Goal: Complete application form: Complete application form

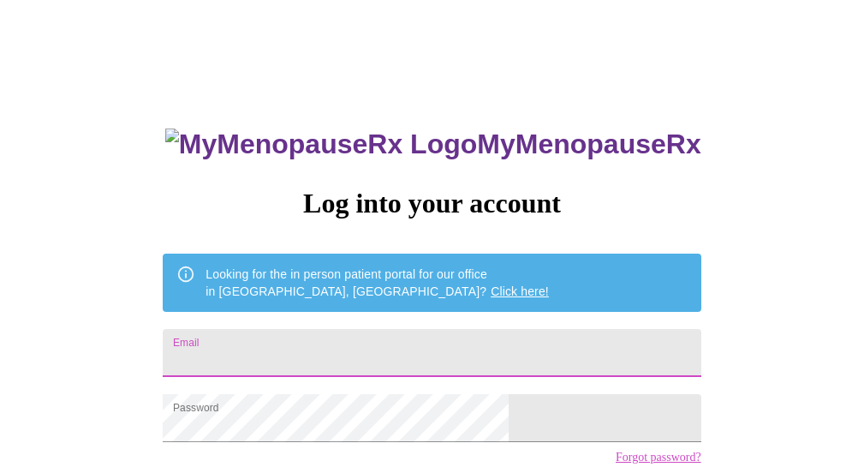
click at [476, 350] on input "Email" at bounding box center [432, 353] width 538 height 48
type input "[EMAIL_ADDRESS][DOMAIN_NAME]"
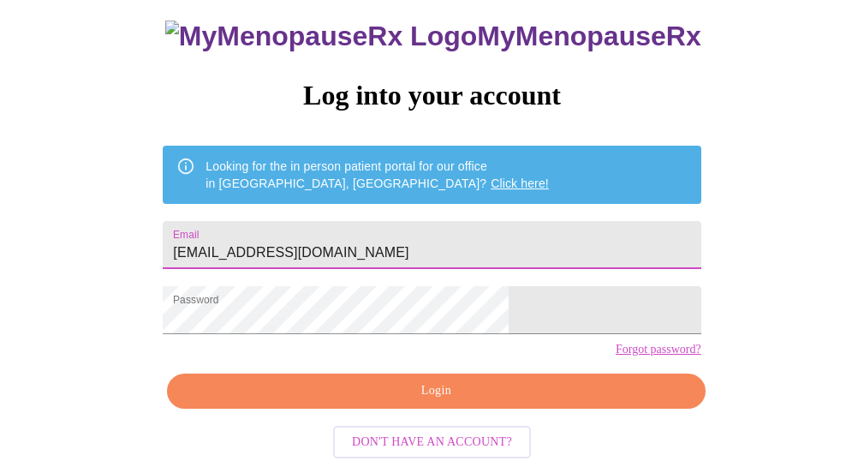
click at [489, 397] on span "Login" at bounding box center [436, 390] width 499 height 21
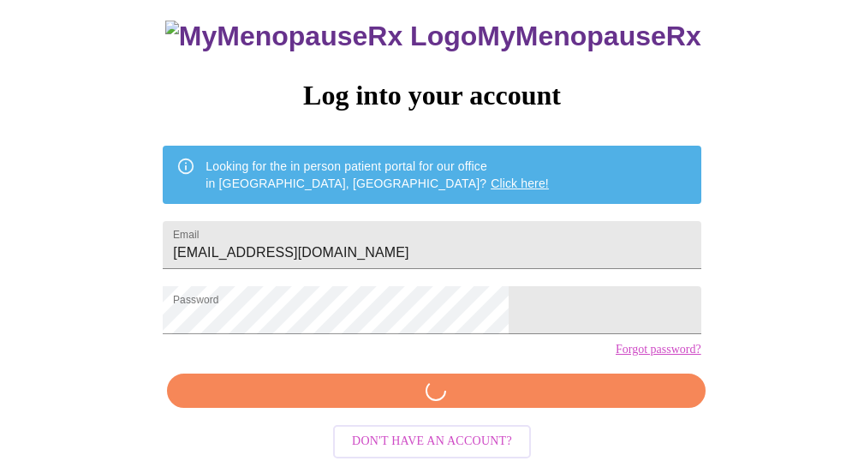
scroll to position [129, 0]
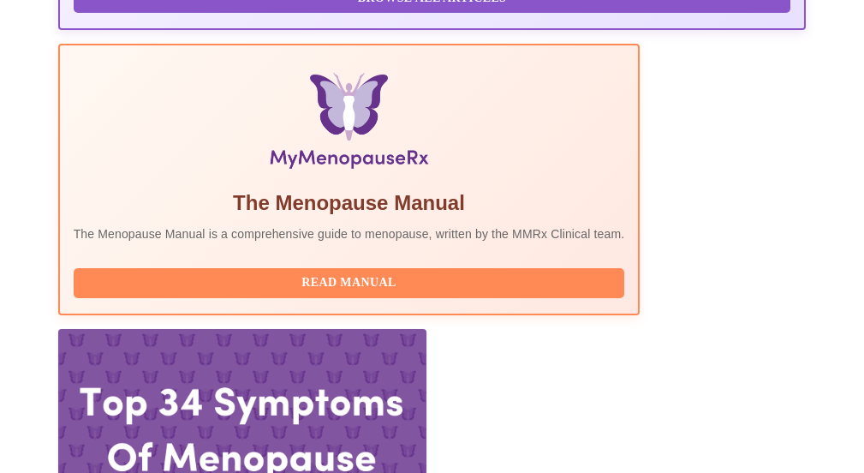
scroll to position [541, 0]
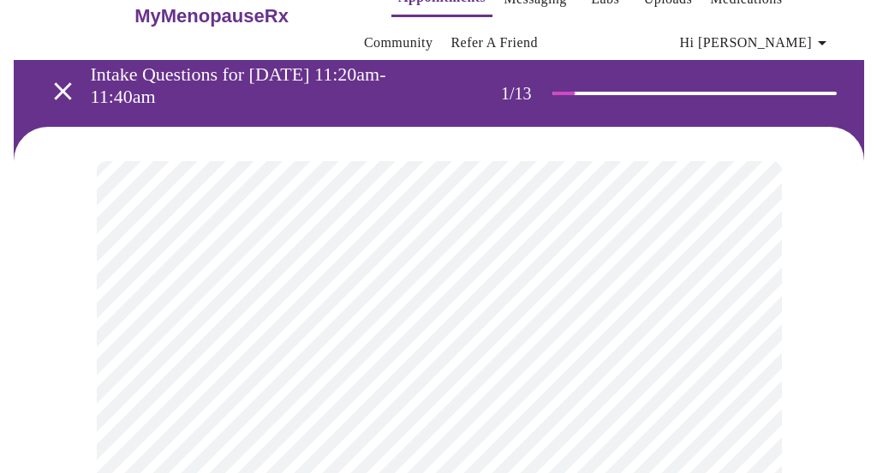
scroll to position [46, 0]
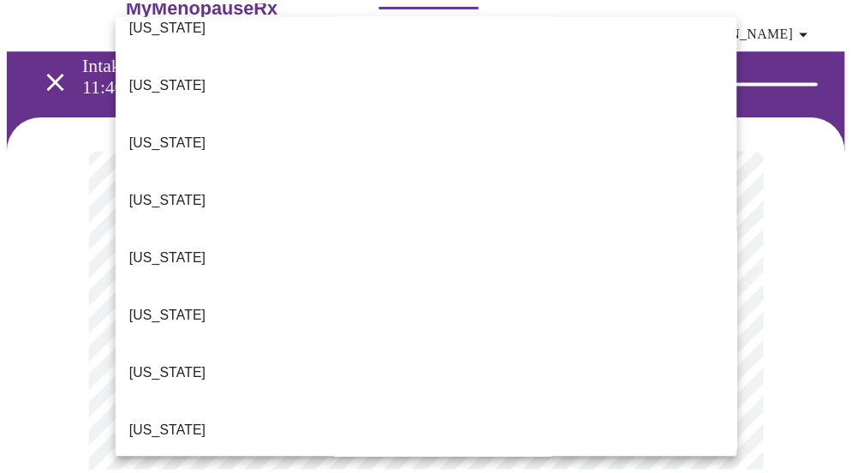
scroll to position [1796, 0]
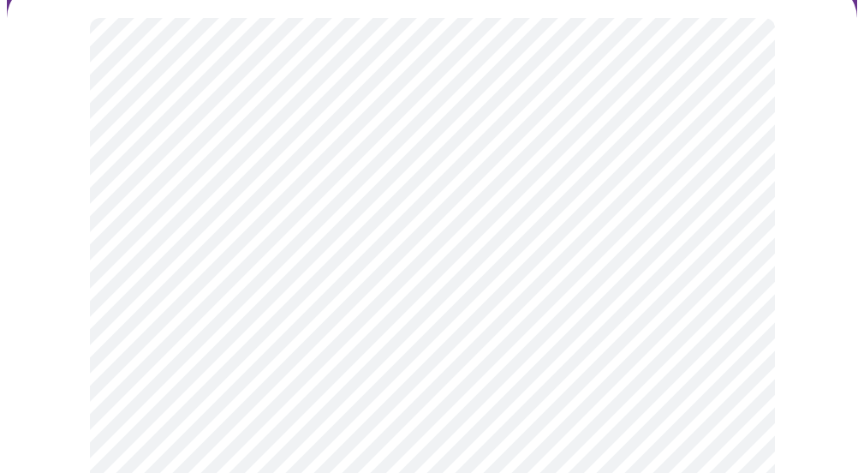
scroll to position [185, 0]
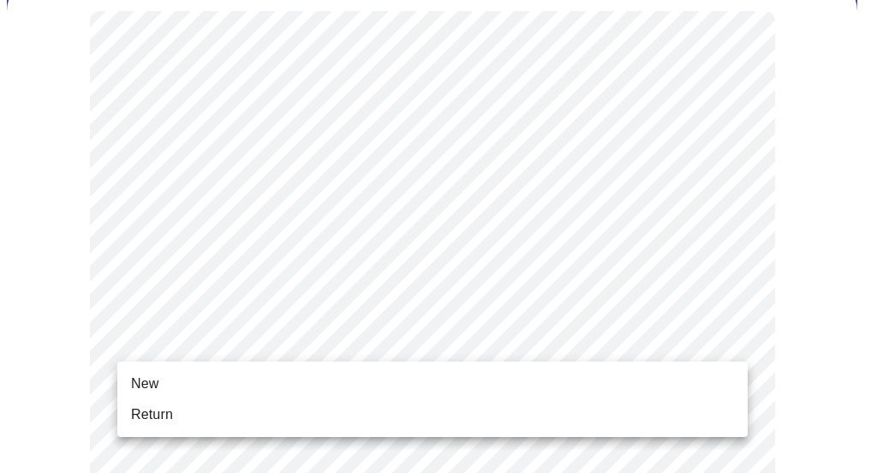
click at [362, 378] on li "New" at bounding box center [432, 383] width 630 height 31
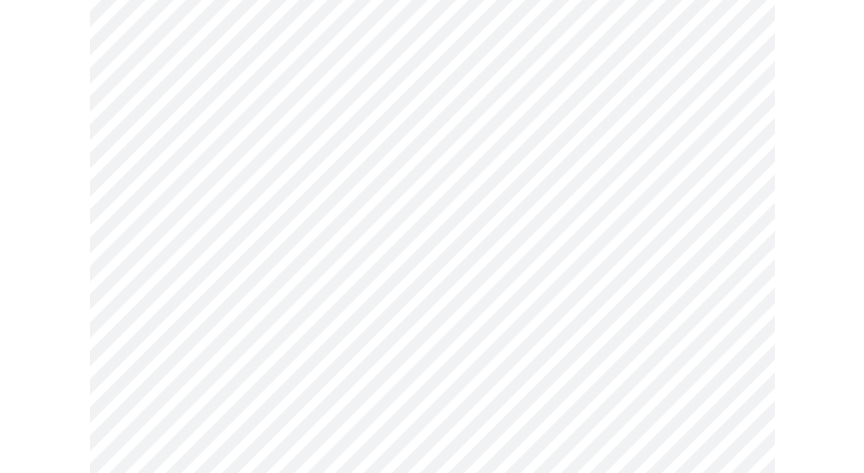
scroll to position [1062, 0]
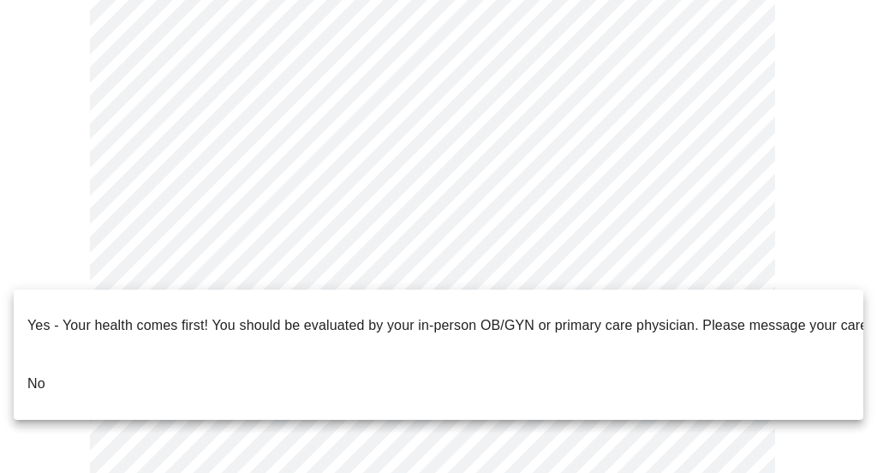
click at [416, 355] on li "No" at bounding box center [439, 384] width 850 height 58
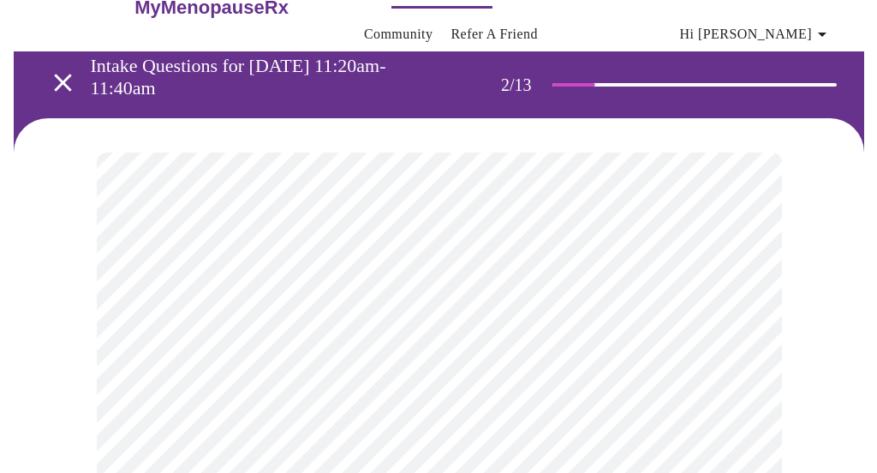
scroll to position [47, 0]
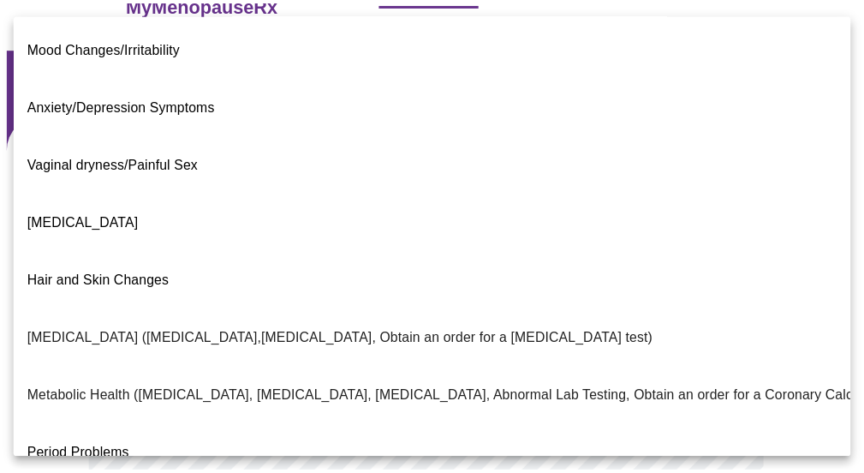
scroll to position [177, 0]
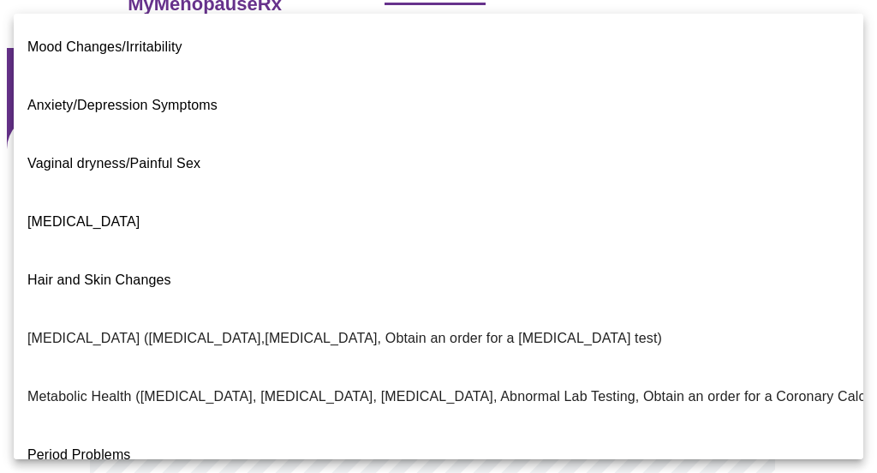
click at [681, 386] on p "Metabolic Health (Pre-diabetes, Elevated Cholesterol, Vitamin D, Abnormal Lab T…" at bounding box center [496, 396] width 939 height 21
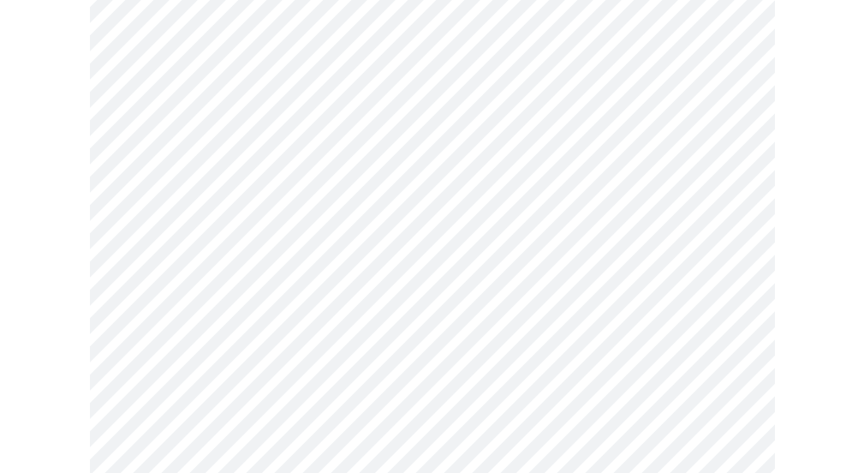
scroll to position [307, 0]
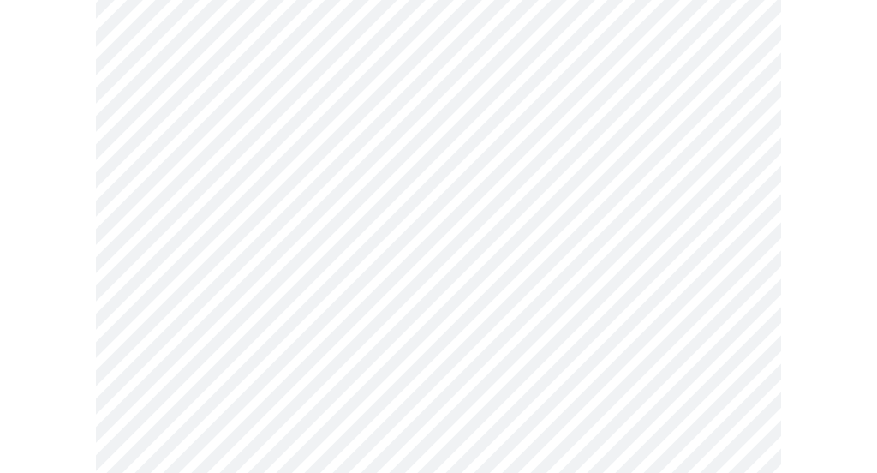
click at [728, 249] on body "MyMenopauseRx Appointments Messaging Labs Uploads Medications Community Refer a…" at bounding box center [438, 227] width 863 height 1055
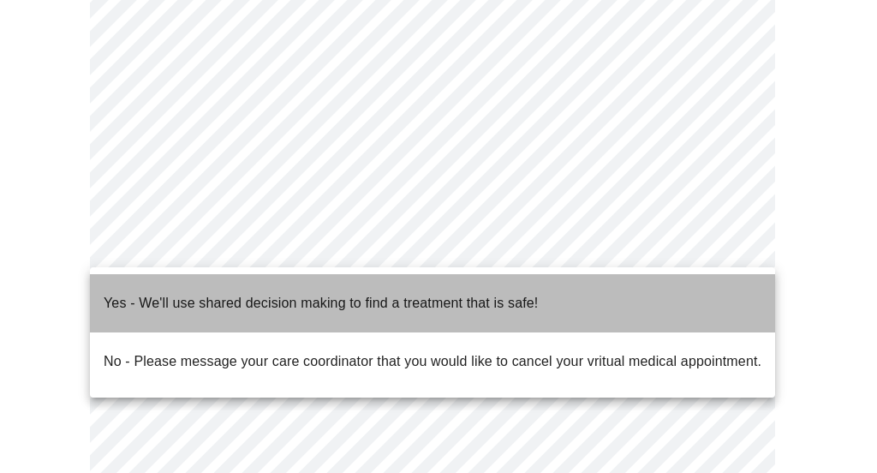
click at [666, 293] on li "Yes - We'll use shared decision making to find a treatment that is safe!" at bounding box center [432, 303] width 685 height 58
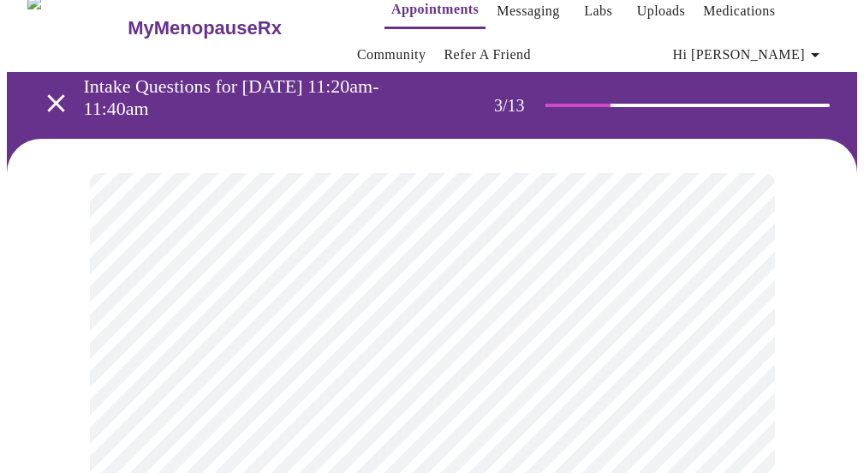
scroll to position [26, 0]
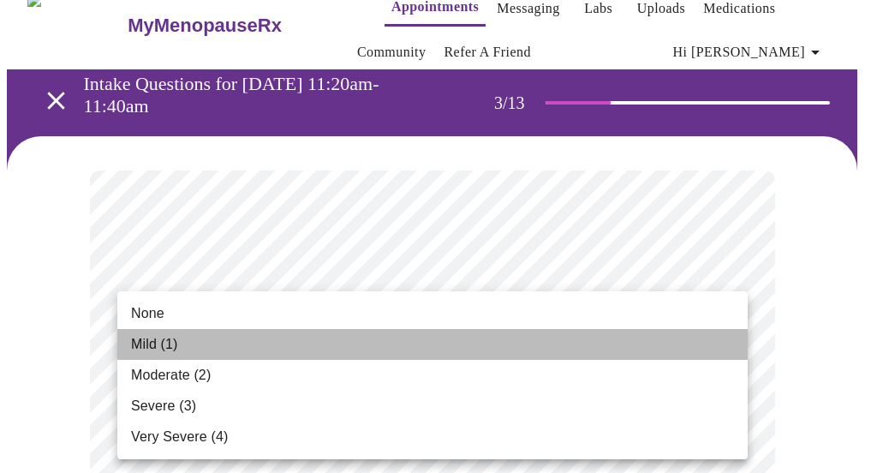
click at [647, 340] on li "Mild (1)" at bounding box center [432, 344] width 630 height 31
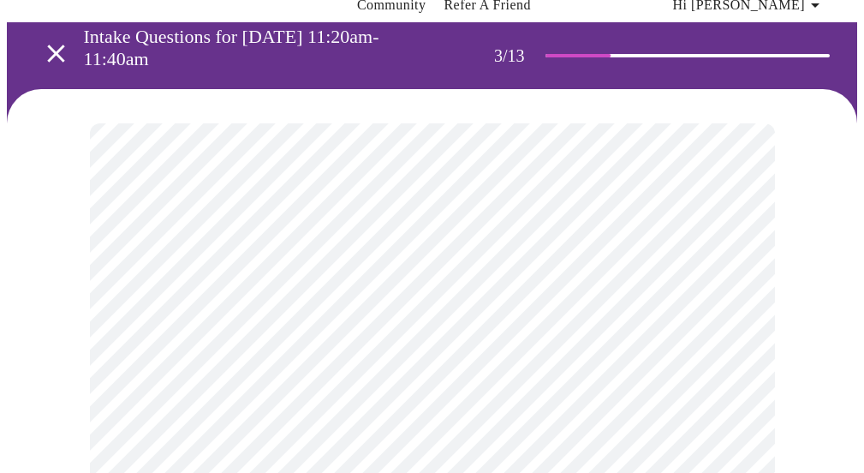
scroll to position [75, 0]
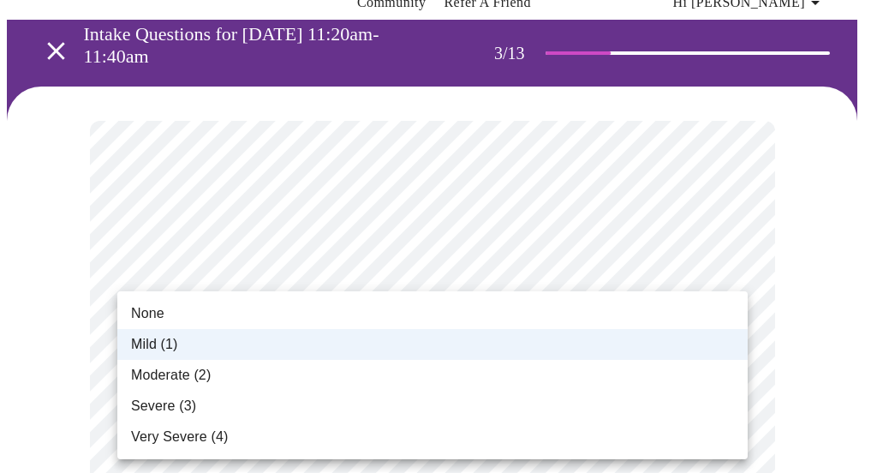
click at [680, 337] on li "Mild (1)" at bounding box center [432, 344] width 630 height 31
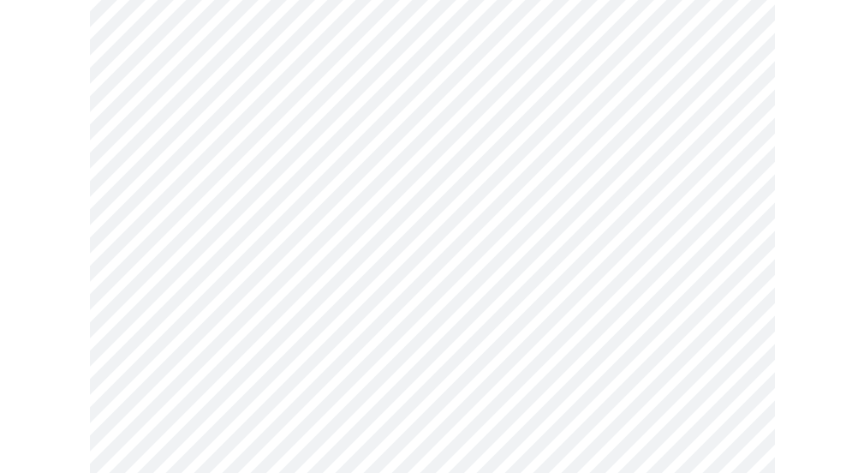
scroll to position [220, 0]
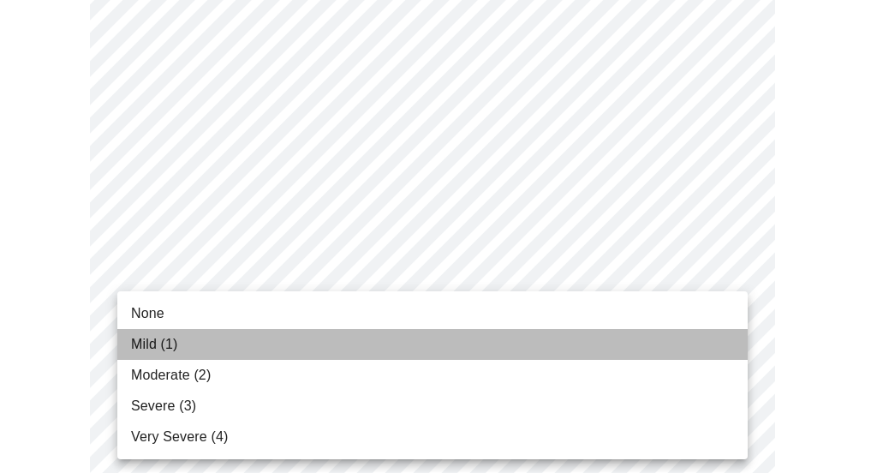
click at [712, 336] on li "Mild (1)" at bounding box center [432, 344] width 630 height 31
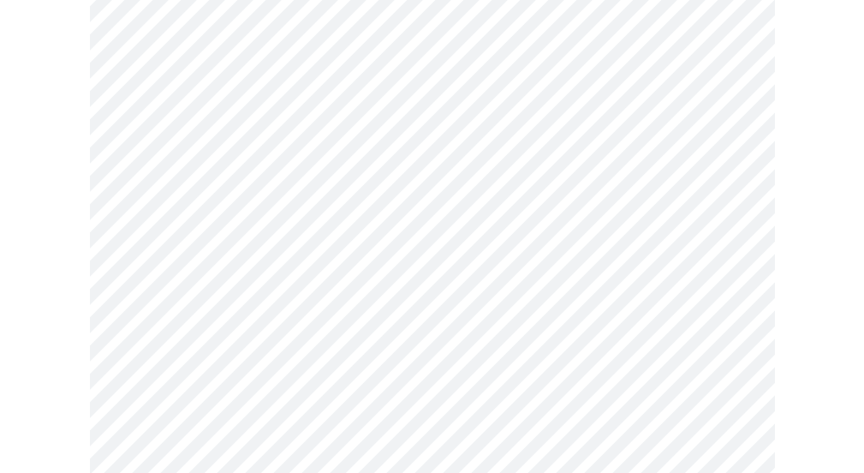
scroll to position [332, 0]
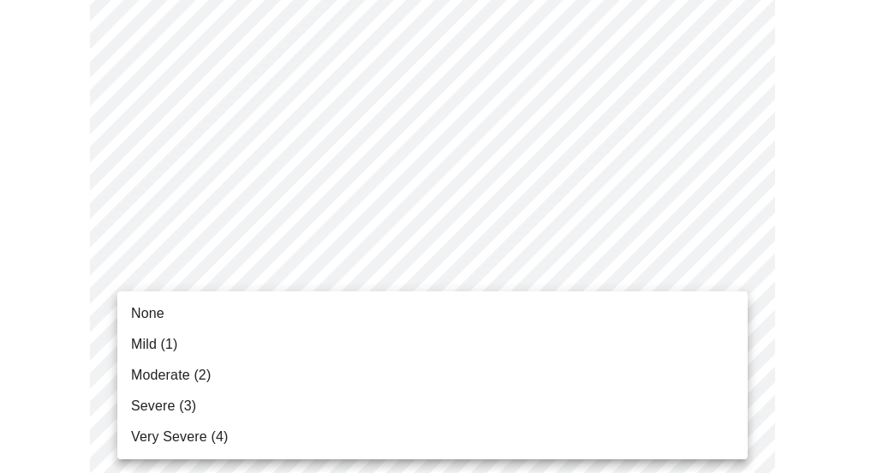
click at [657, 427] on li "Very Severe (4)" at bounding box center [432, 436] width 630 height 31
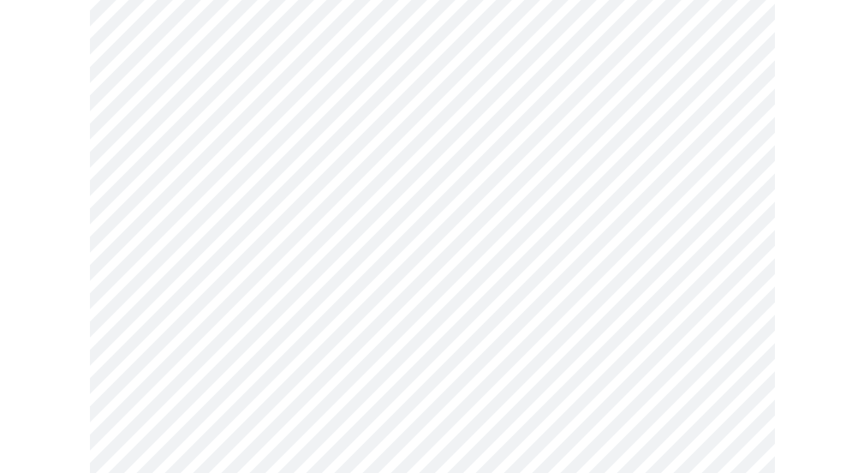
scroll to position [444, 0]
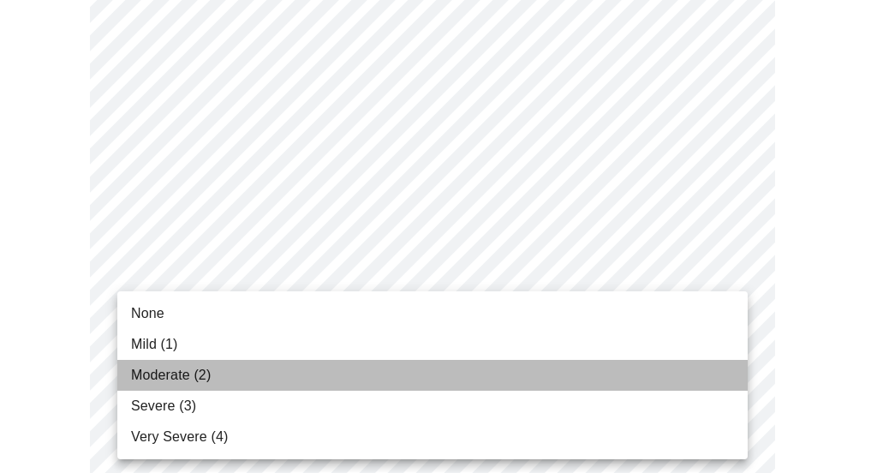
click at [714, 371] on li "Moderate (2)" at bounding box center [432, 375] width 630 height 31
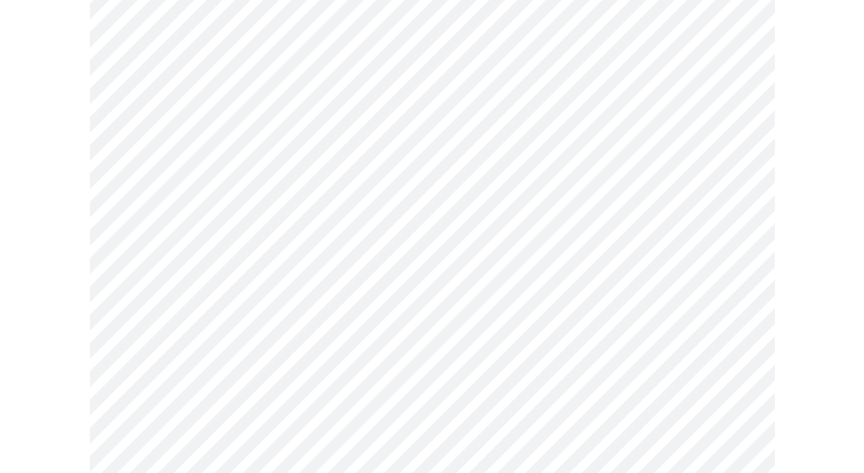
scroll to position [593, 0]
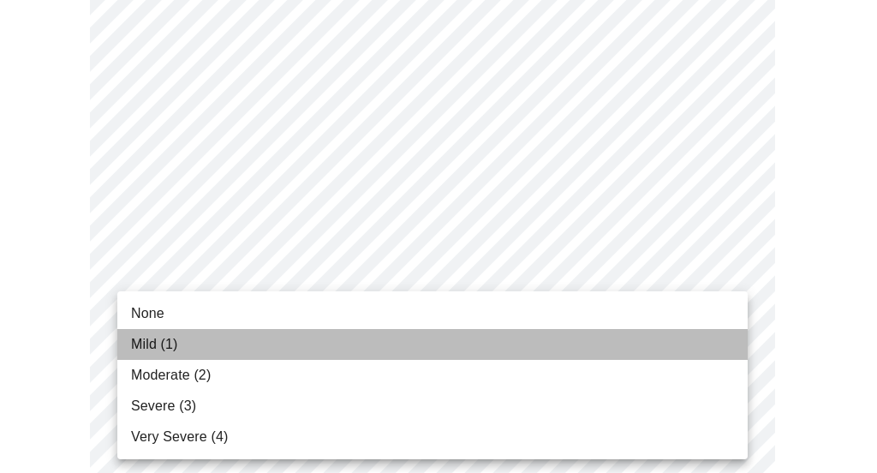
click at [714, 340] on li "Mild (1)" at bounding box center [432, 344] width 630 height 31
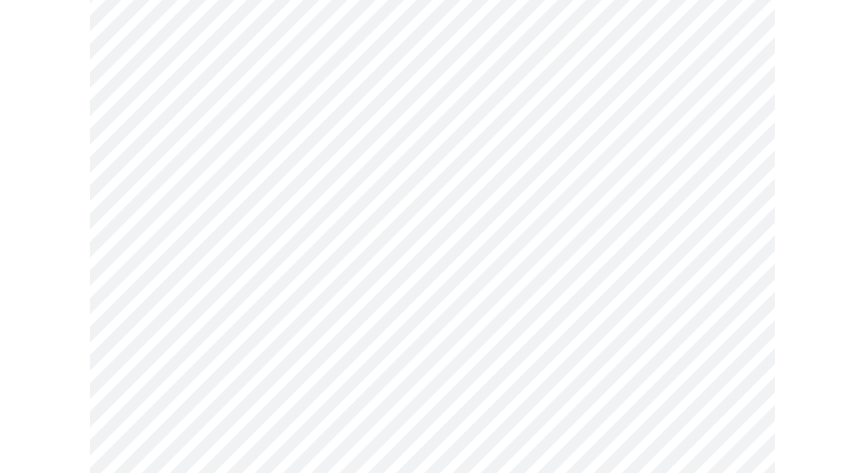
scroll to position [663, 0]
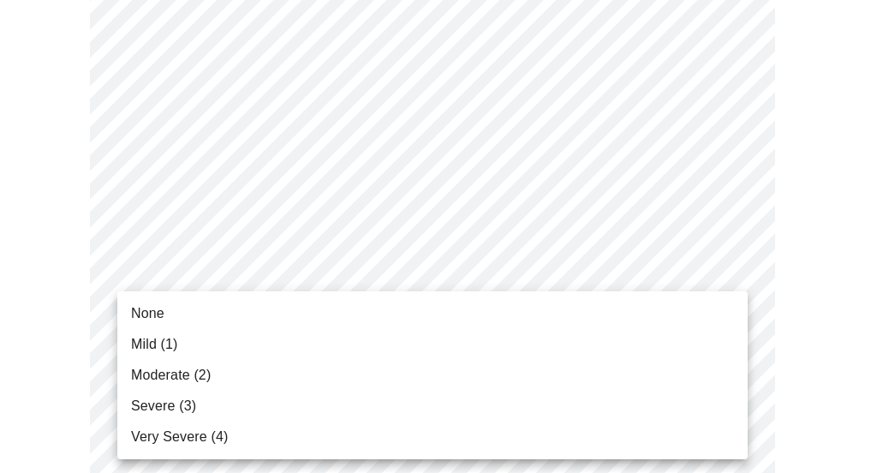
click at [733, 366] on body "MyMenopauseRx Appointments Messaging Labs Uploads Medications Community Refer a…" at bounding box center [438, 441] width 863 height 2195
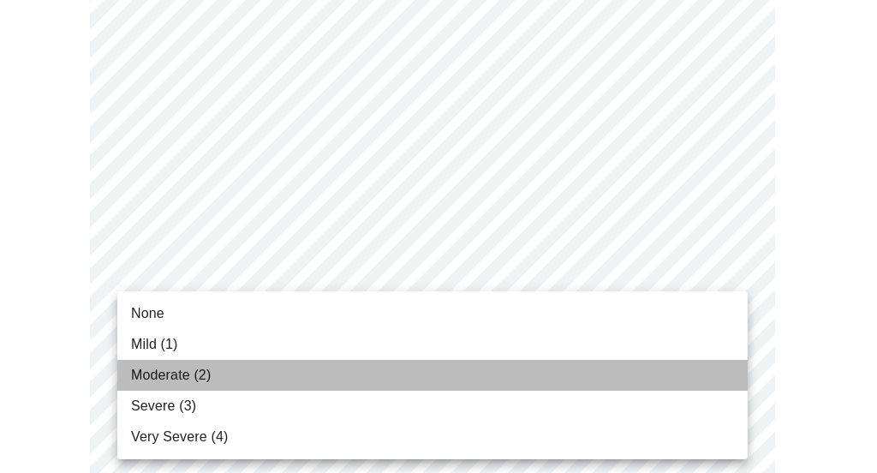
click at [423, 383] on li "Moderate (2)" at bounding box center [432, 375] width 630 height 31
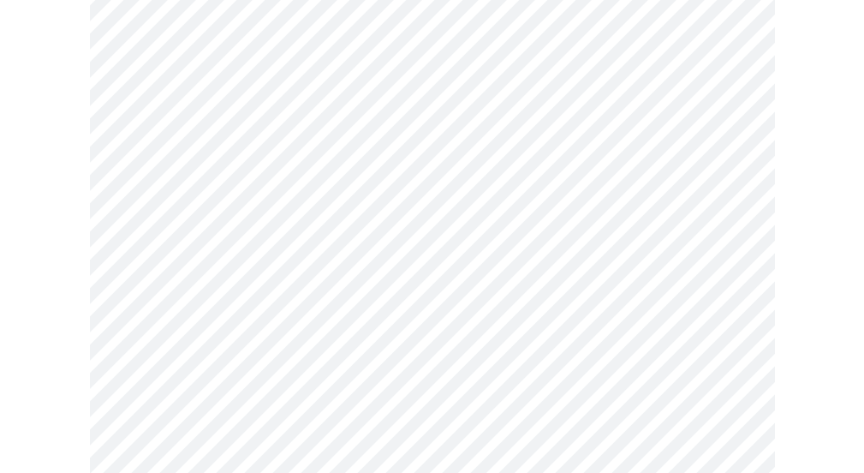
scroll to position [786, 0]
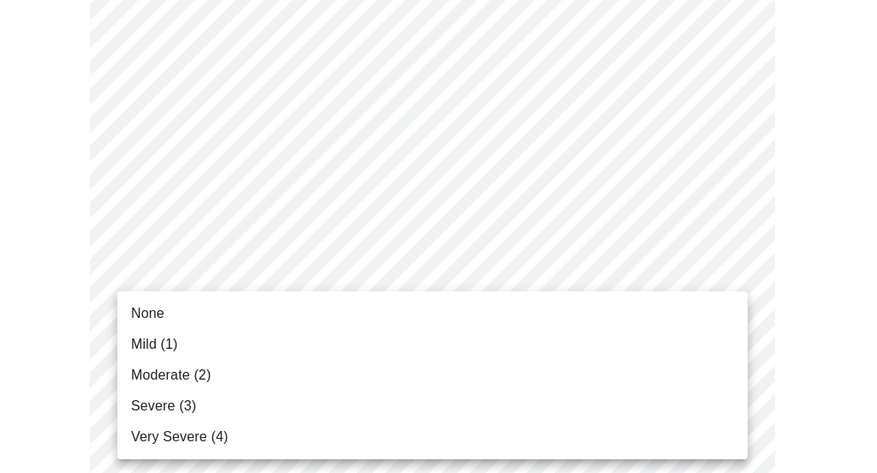
click at [423, 383] on body "MyMenopauseRx Appointments Messaging Labs Uploads Medications Community Refer a…" at bounding box center [438, 306] width 863 height 2171
click at [423, 376] on li "Moderate (2)" at bounding box center [432, 375] width 630 height 31
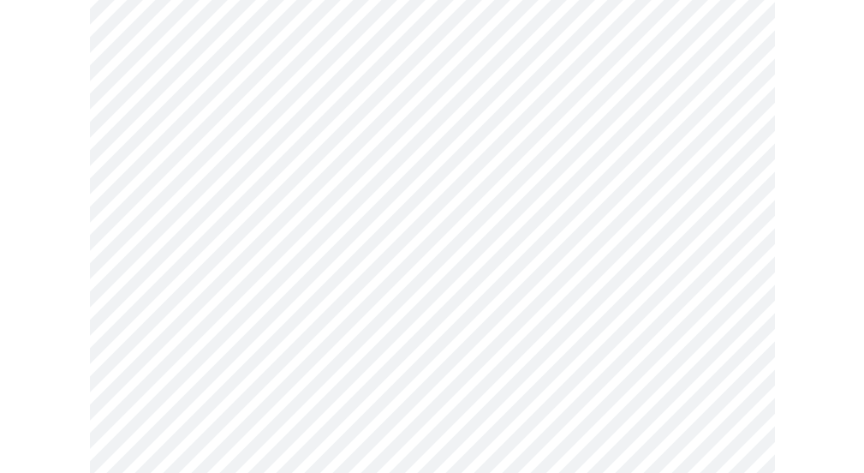
scroll to position [899, 0]
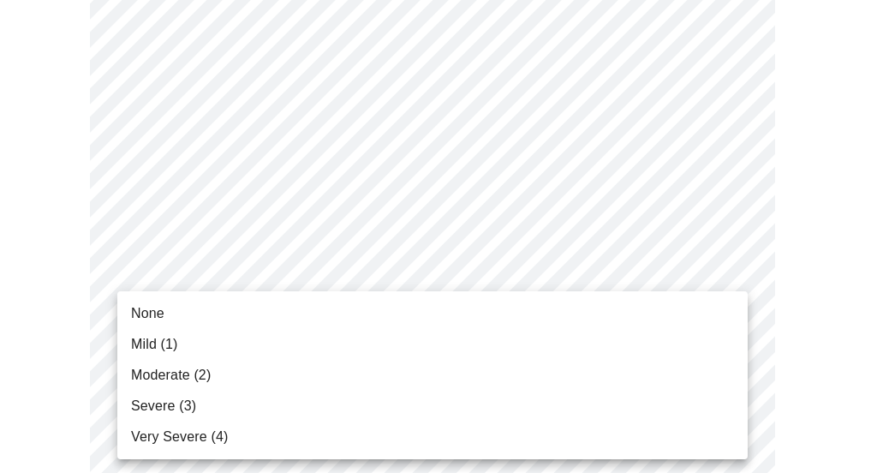
click at [424, 389] on body "MyMenopauseRx Appointments Messaging Labs Uploads Medications Community Refer a…" at bounding box center [438, 180] width 863 height 2147
click at [421, 431] on li "Very Severe (4)" at bounding box center [432, 436] width 630 height 31
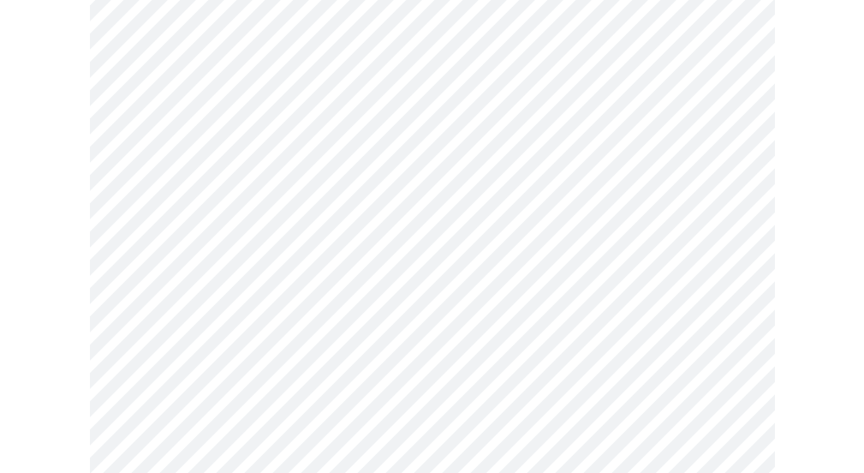
scroll to position [1100, 0]
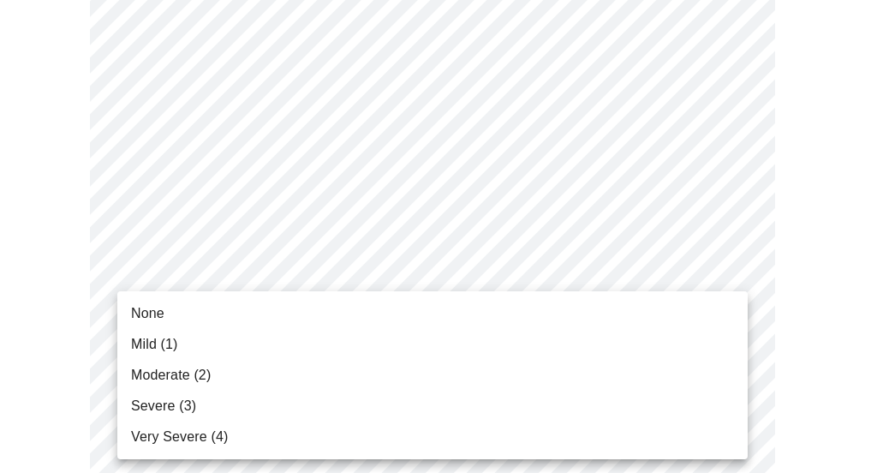
click at [606, 392] on li "Severe (3)" at bounding box center [432, 406] width 630 height 31
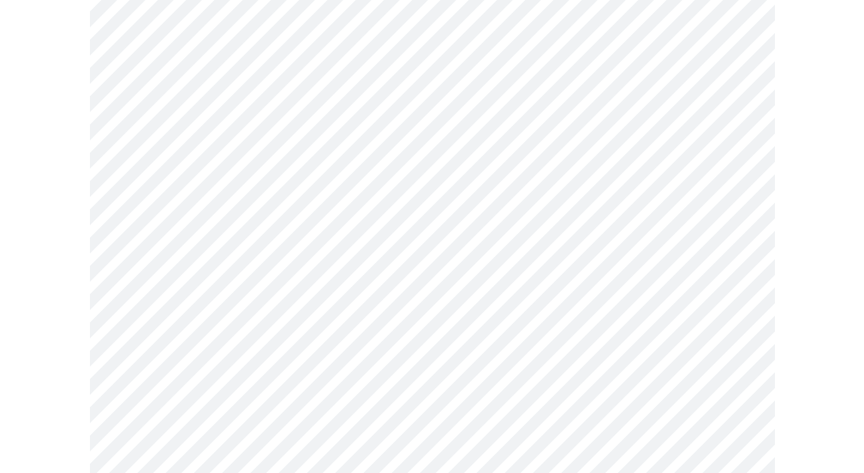
scroll to position [1244, 0]
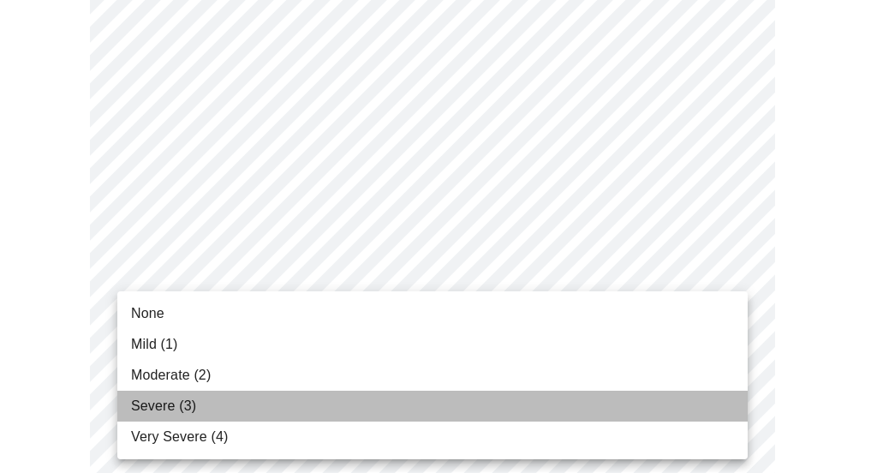
click at [627, 395] on li "Severe (3)" at bounding box center [432, 406] width 630 height 31
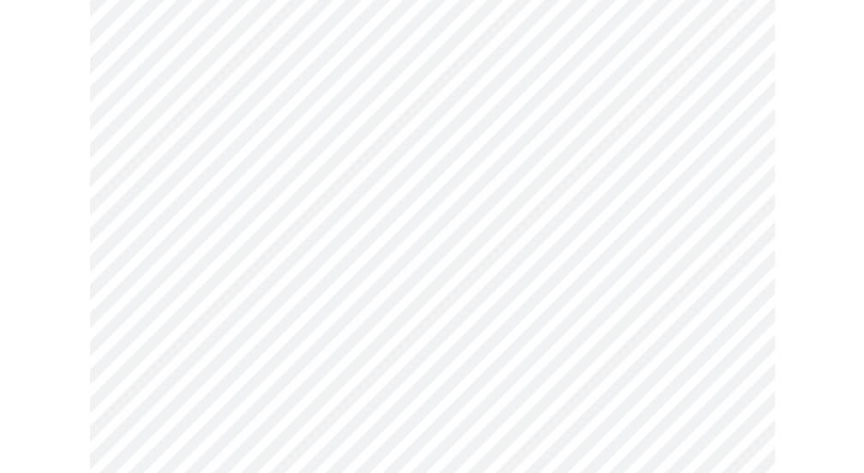
scroll to position [1413, 0]
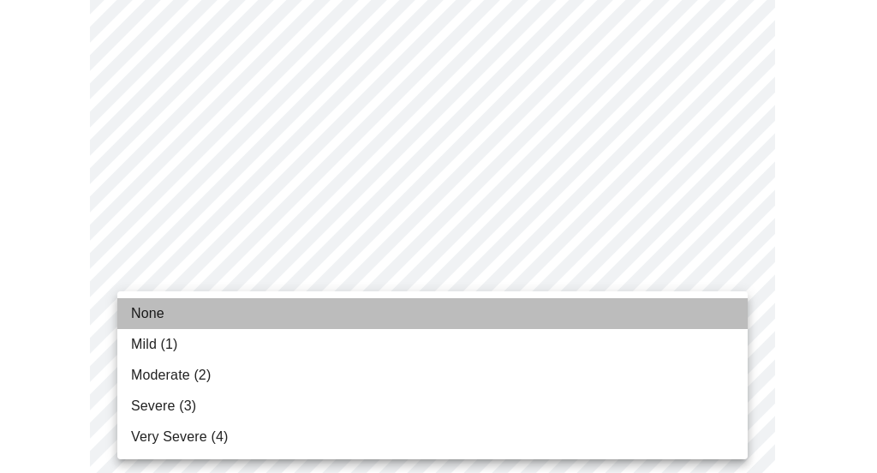
click at [671, 318] on li "None" at bounding box center [432, 313] width 630 height 31
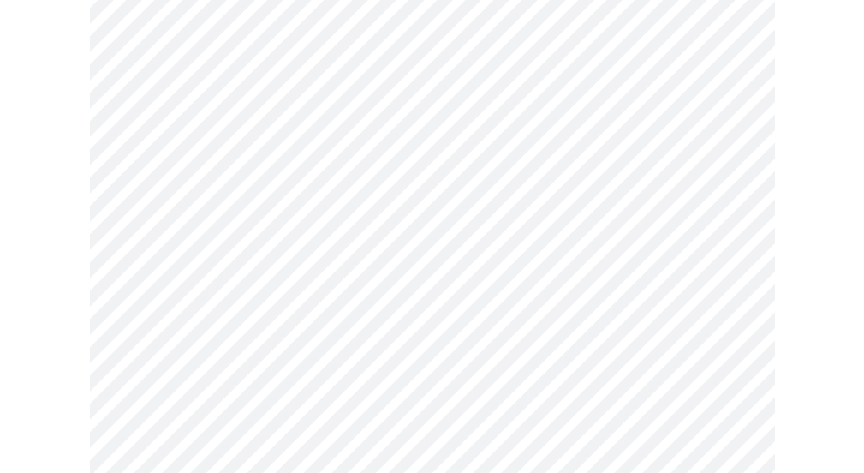
scroll to position [616, 0]
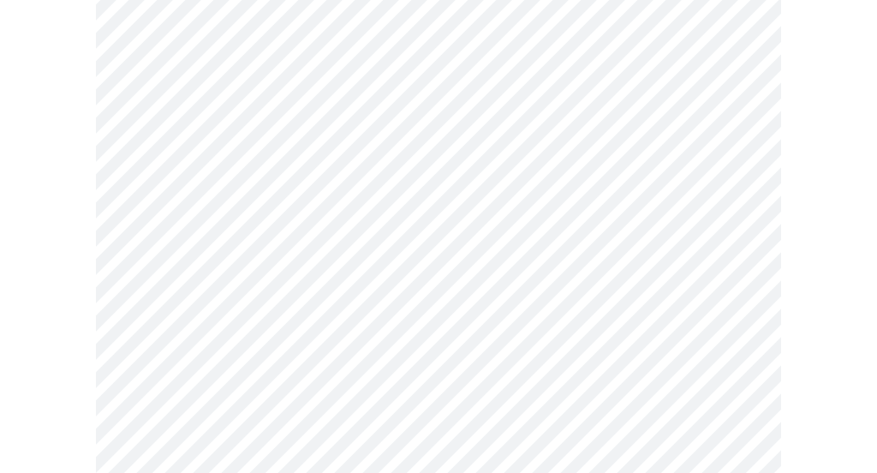
click at [395, 382] on body "MyMenopauseRx Appointments Messaging Labs Uploads Medications Community Refer a…" at bounding box center [438, 220] width 863 height 1658
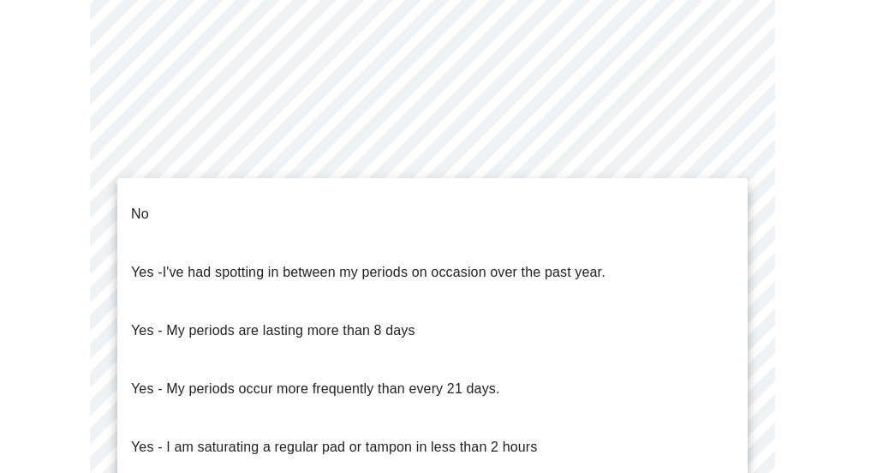
click at [362, 195] on li "No" at bounding box center [432, 214] width 630 height 58
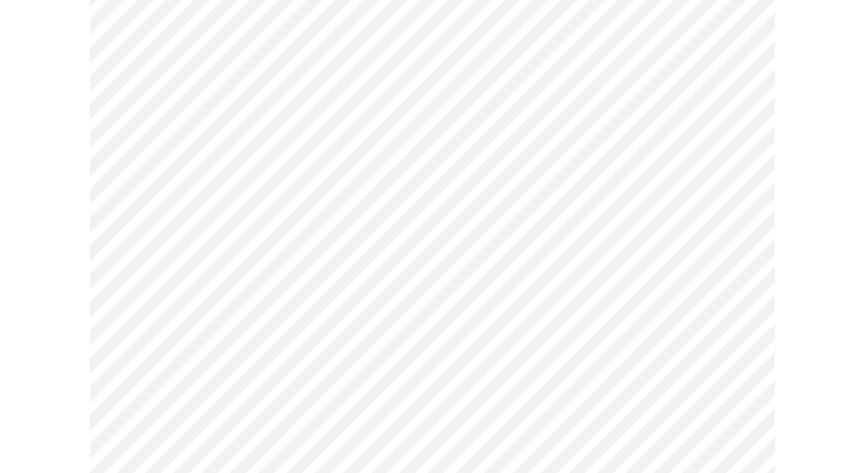
scroll to position [804, 0]
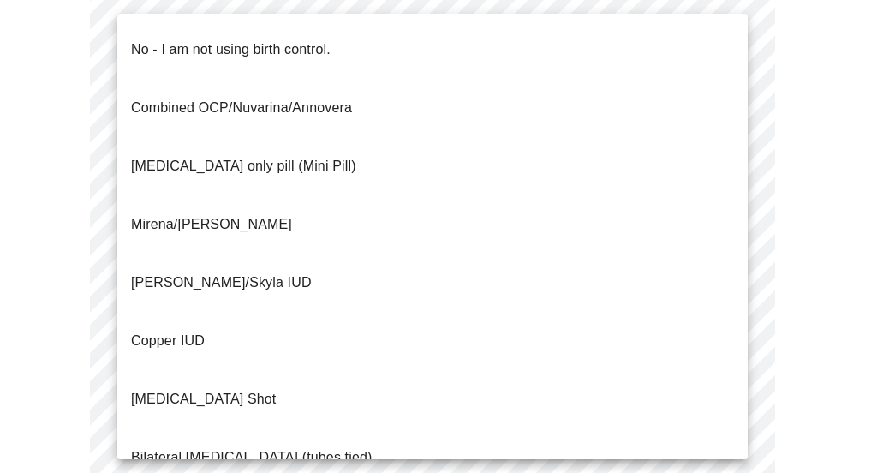
click at [385, 315] on body "MyMenopauseRx Appointments Messaging Labs Uploads Medications Community Refer a…" at bounding box center [438, 25] width 863 height 1647
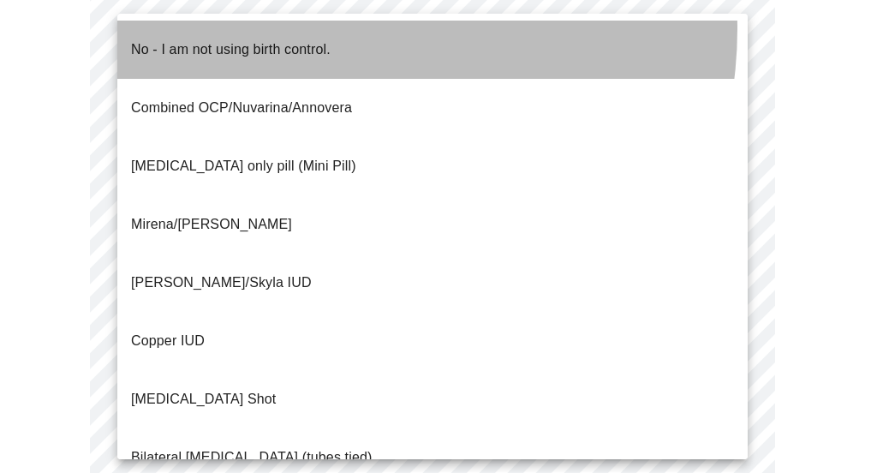
click at [331, 39] on p "No - I am not using birth control." at bounding box center [231, 49] width 200 height 21
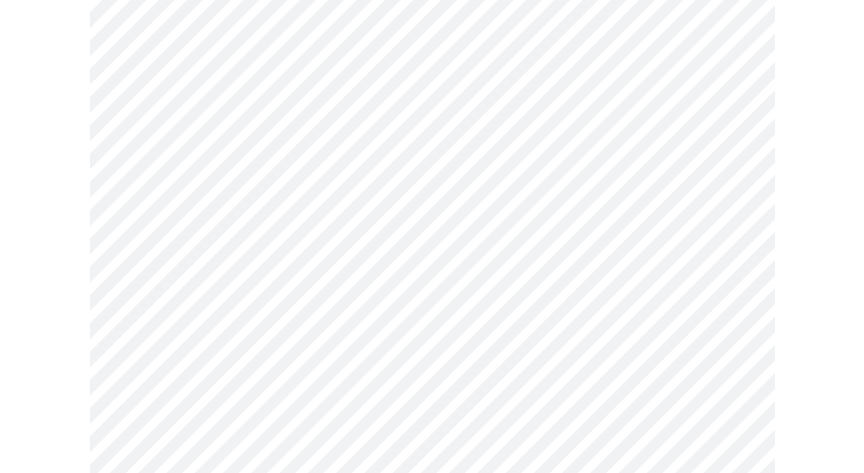
scroll to position [1037, 0]
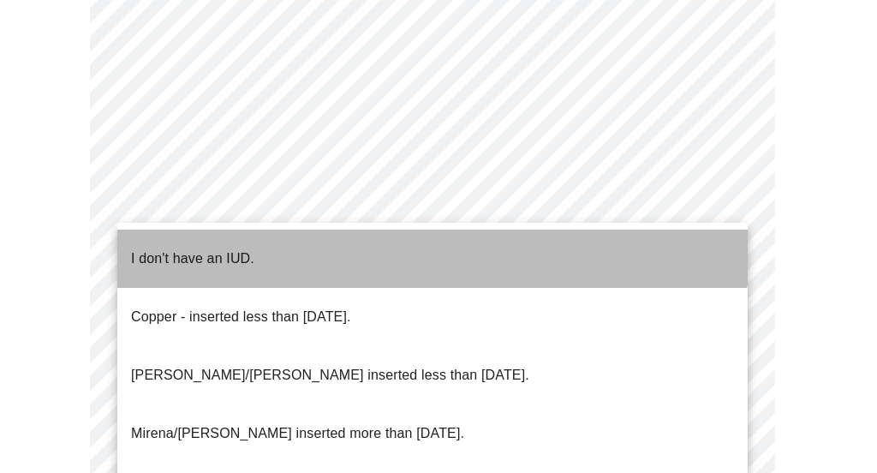
click at [381, 234] on li "I don't have an IUD." at bounding box center [432, 259] width 630 height 58
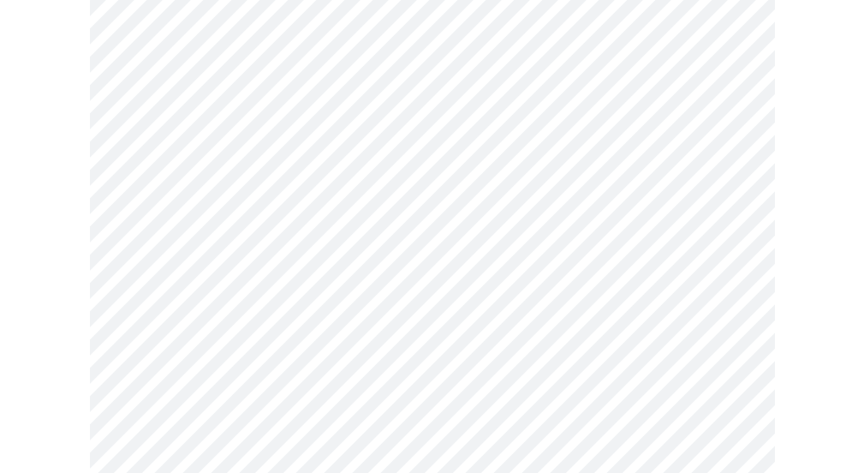
scroll to position [1077, 0]
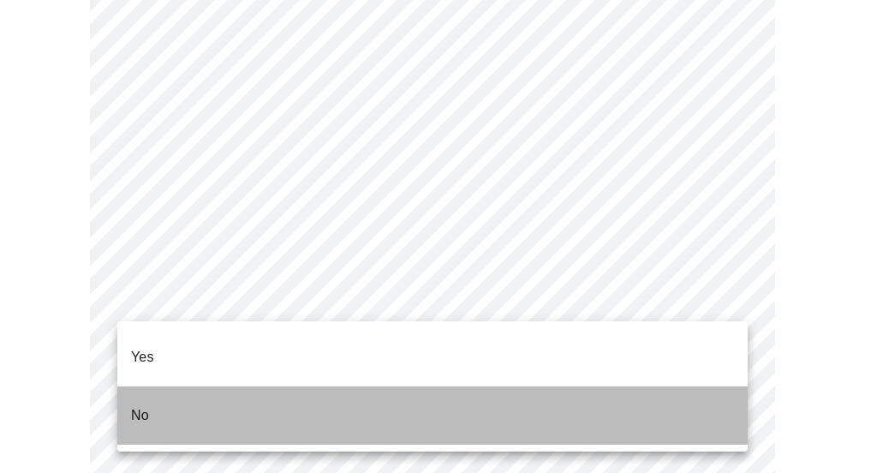
click at [371, 392] on li "No" at bounding box center [432, 415] width 630 height 58
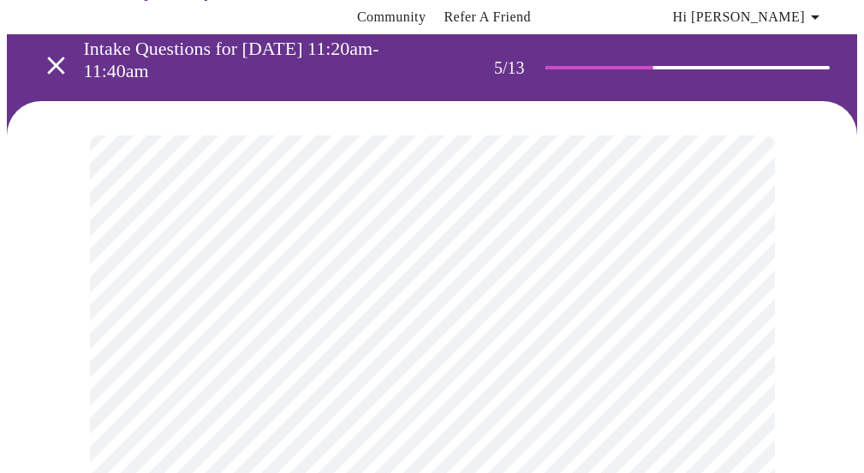
scroll to position [62, 0]
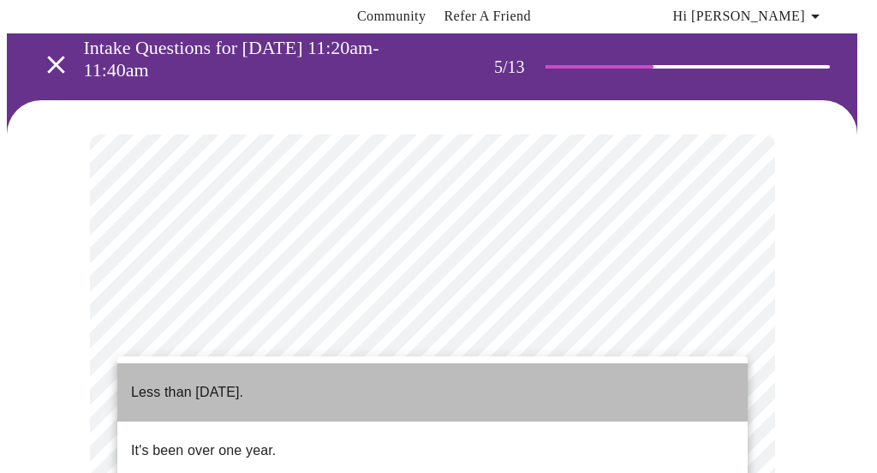
click at [510, 393] on li "Less than one year ago." at bounding box center [432, 392] width 630 height 58
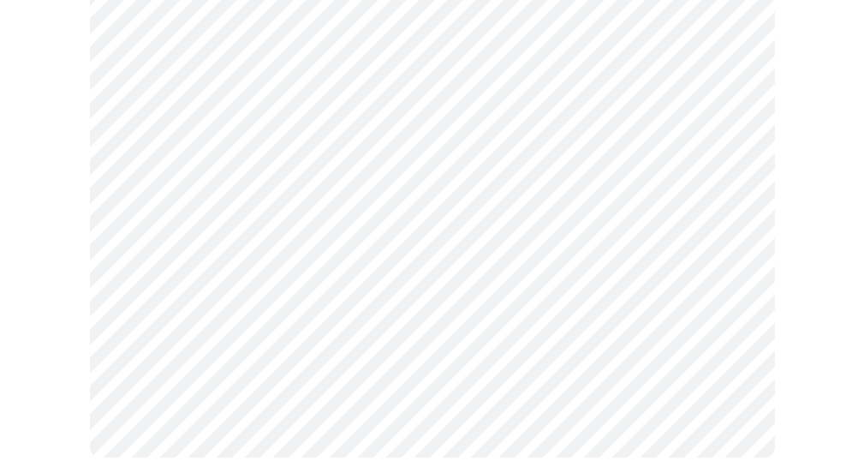
scroll to position [0, 0]
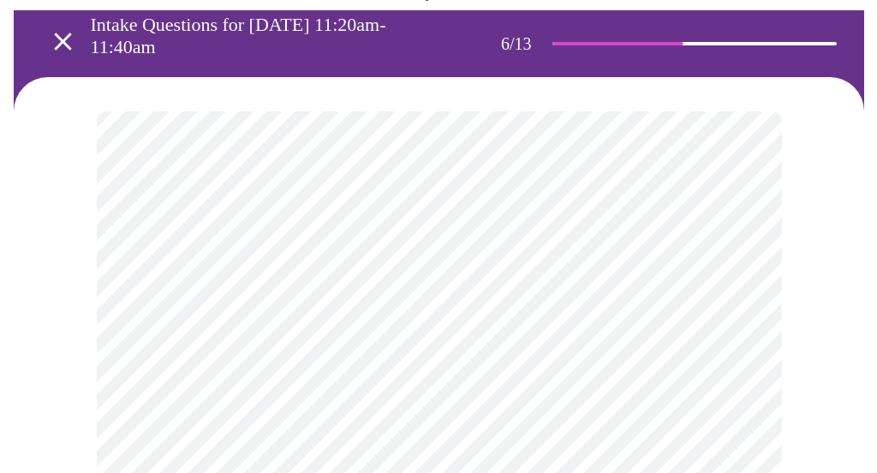
scroll to position [104, 0]
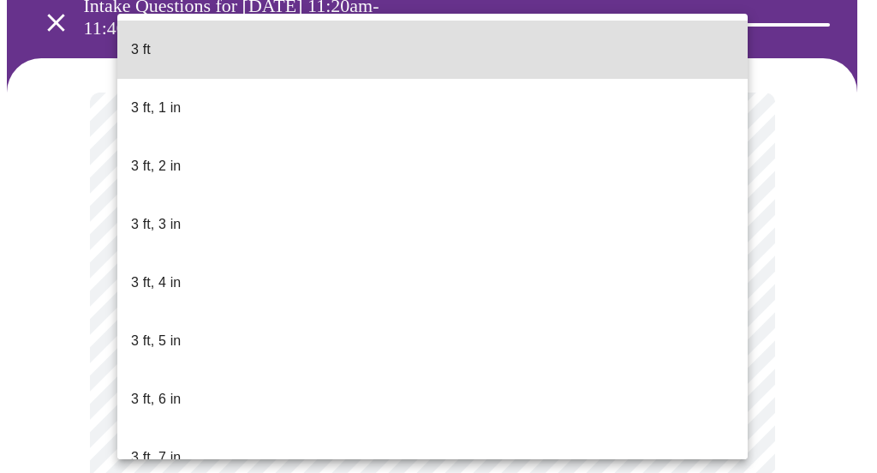
click at [684, 409] on body "MyMenopauseRx Appointments Messaging Labs Uploads Medications Community Refer a…" at bounding box center [438, 378] width 863 height 951
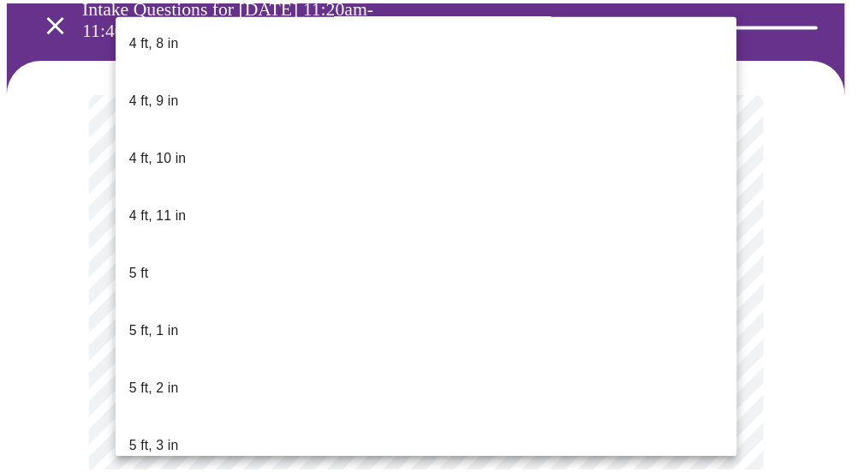
scroll to position [1176, 0]
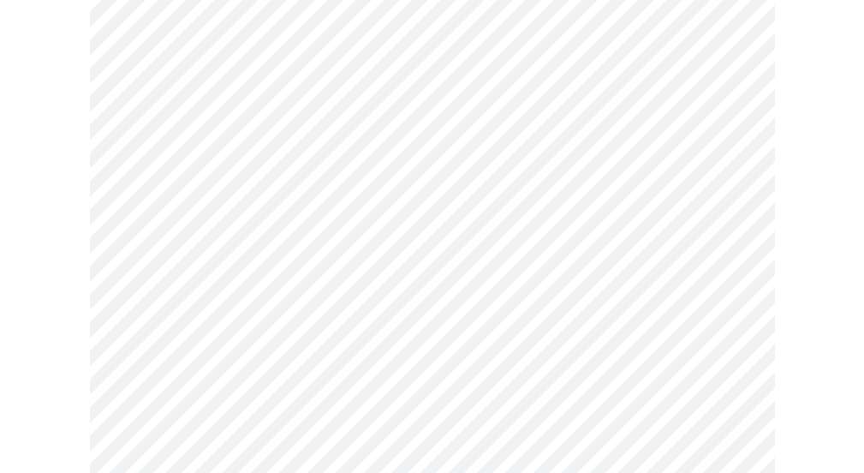
scroll to position [4455, 0]
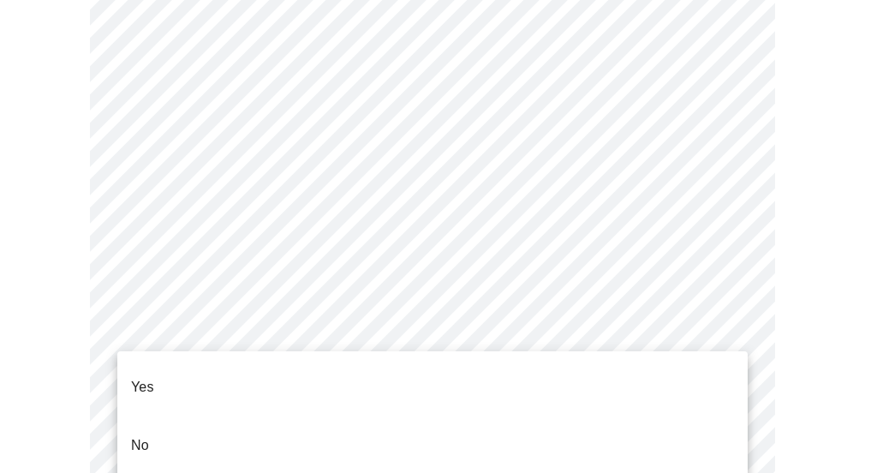
click at [304, 416] on li "No" at bounding box center [432, 445] width 630 height 58
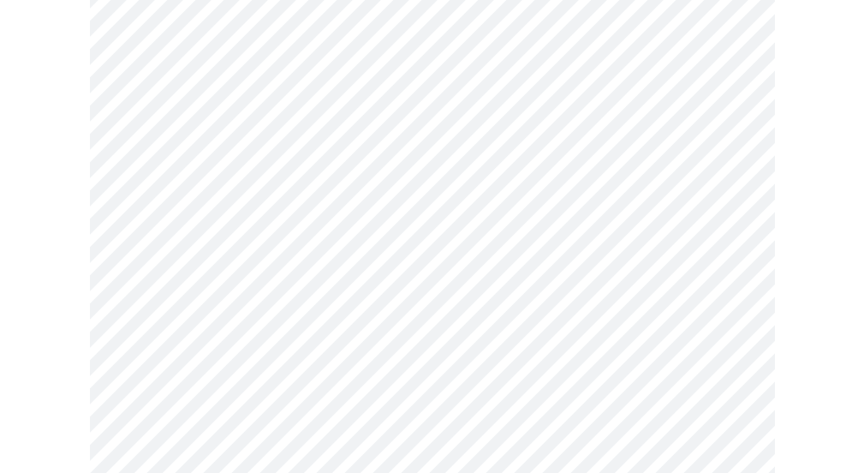
scroll to position [1138, 0]
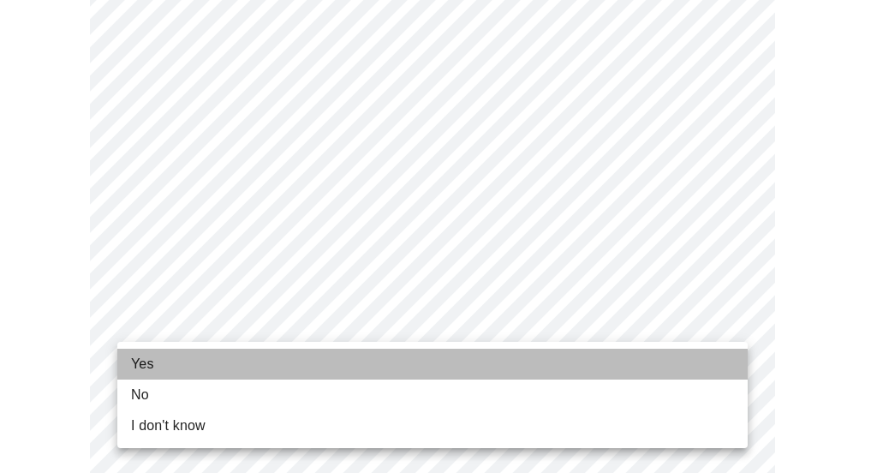
click at [363, 353] on li "Yes" at bounding box center [432, 364] width 630 height 31
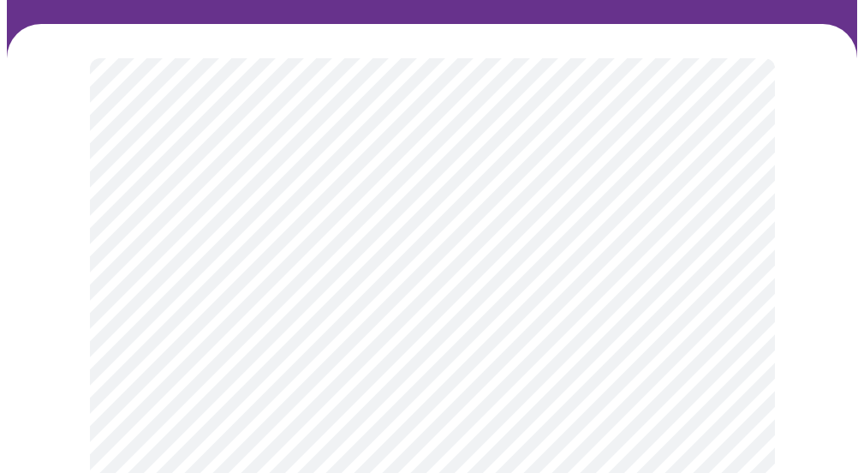
scroll to position [140, 0]
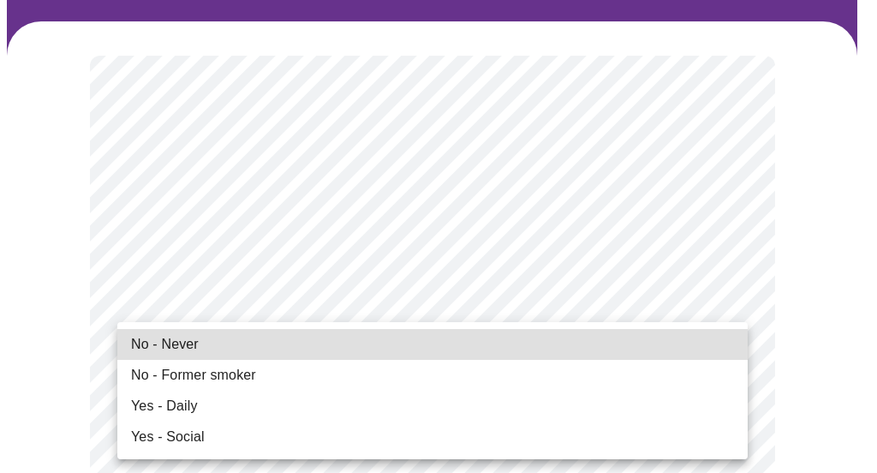
click at [630, 338] on li "No - Never" at bounding box center [432, 344] width 630 height 31
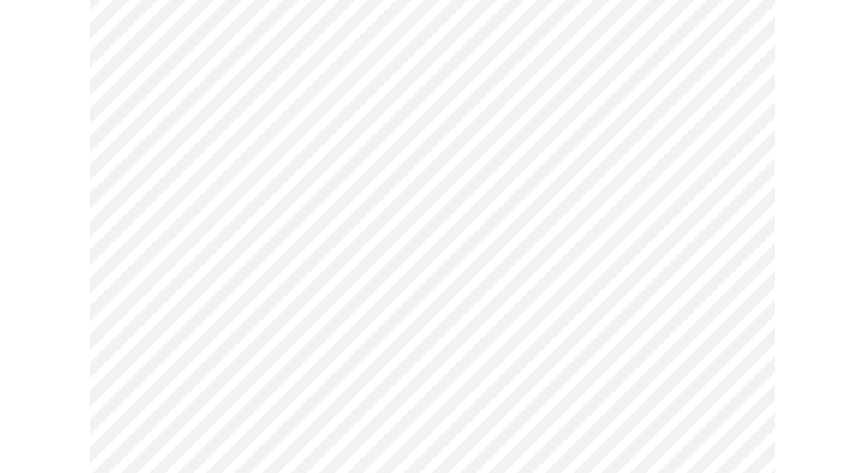
scroll to position [1503, 0]
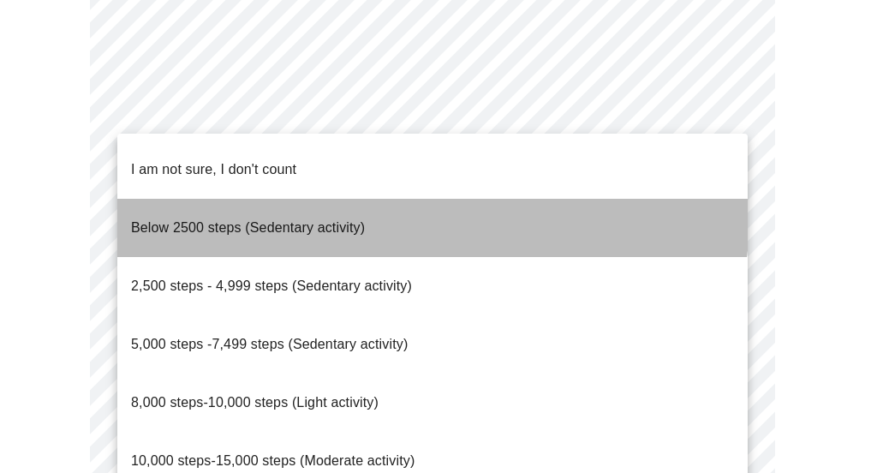
click at [418, 203] on li "Below 2500 steps (Sedentary activity)" at bounding box center [432, 228] width 630 height 58
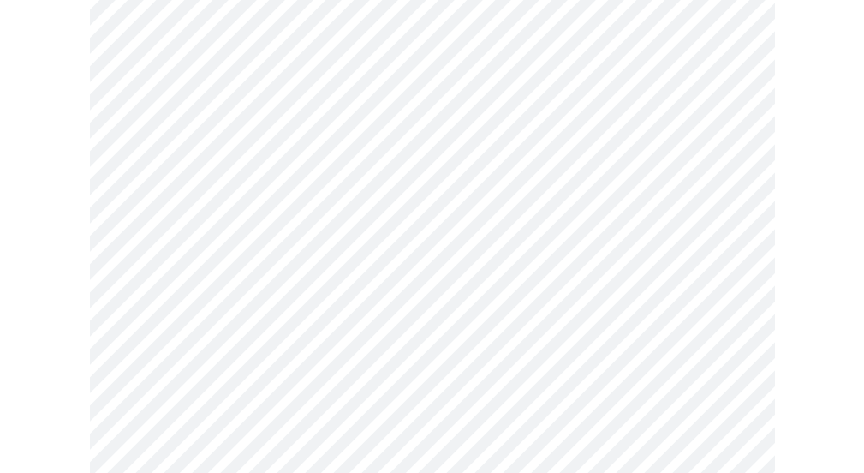
scroll to position [1573, 0]
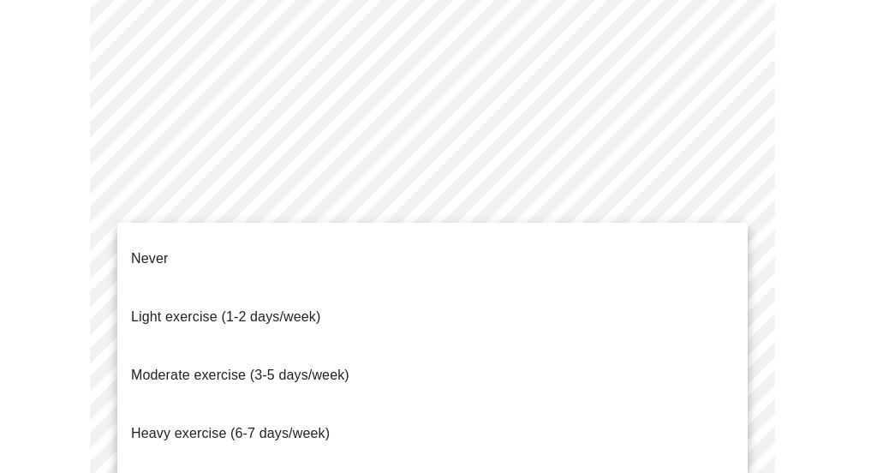
click at [162, 251] on span "Never" at bounding box center [149, 258] width 37 height 15
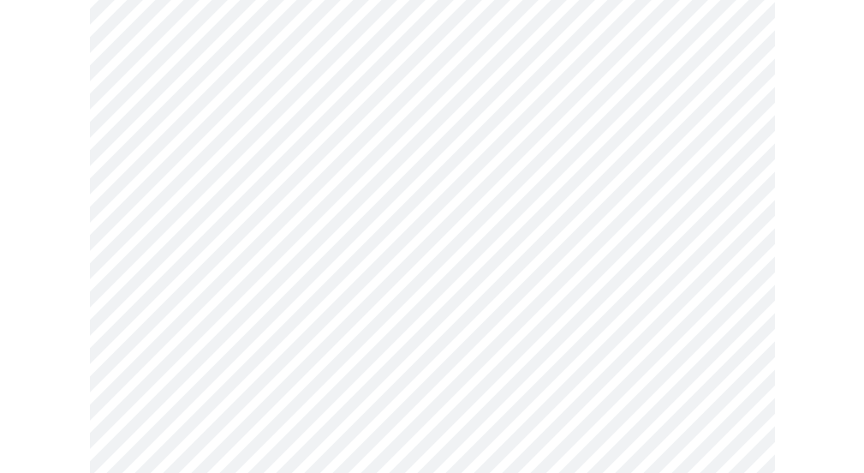
scroll to position [1687, 0]
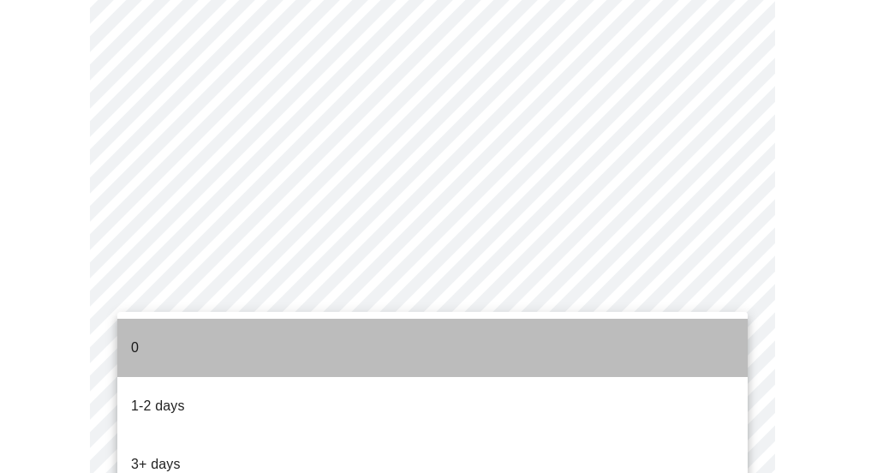
click at [218, 335] on li "0" at bounding box center [432, 348] width 630 height 58
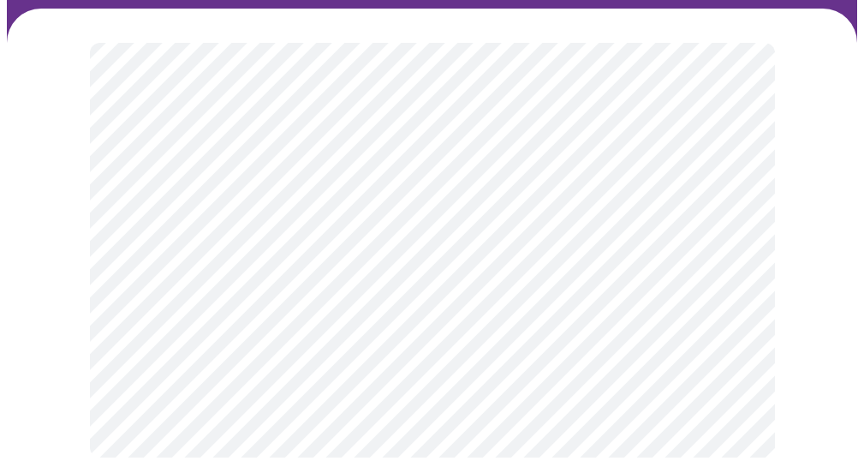
scroll to position [0, 0]
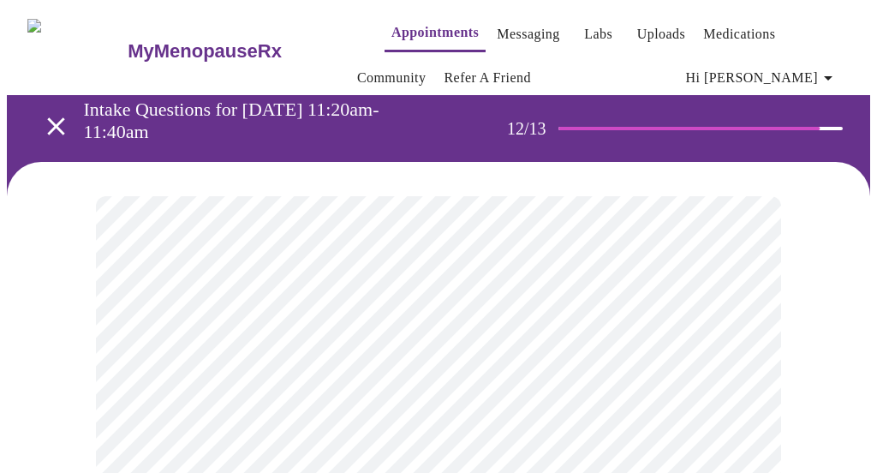
click at [657, 375] on body "MyMenopauseRx Appointments Messaging Labs Uploads Medications Community Refer a…" at bounding box center [438, 310] width 863 height 606
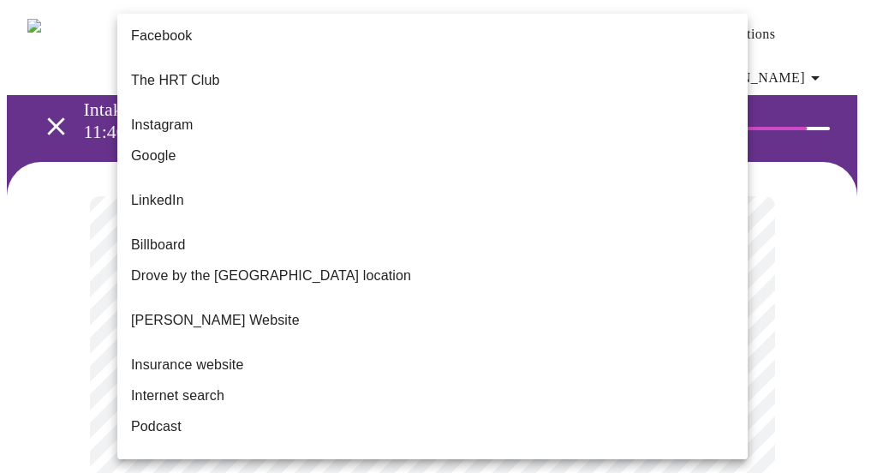
click at [221, 146] on li "Google" at bounding box center [432, 155] width 630 height 31
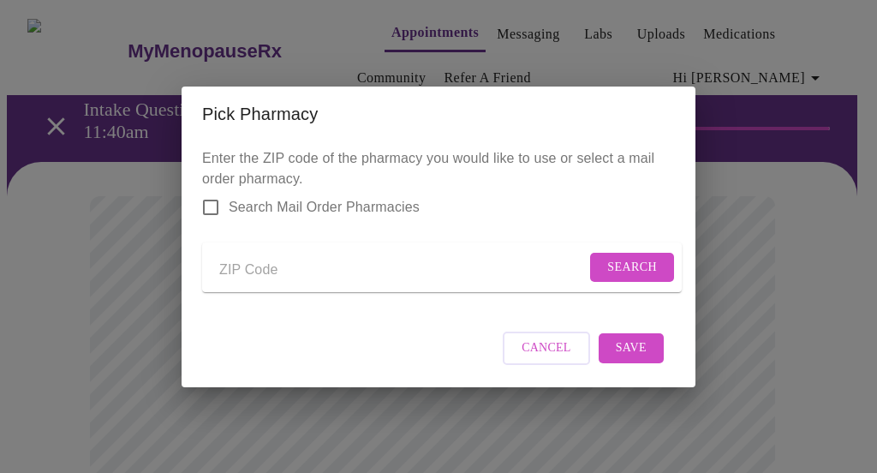
click at [326, 276] on input "Send a message to your care team" at bounding box center [402, 270] width 367 height 27
type input "75074"
click at [618, 268] on span "Search" at bounding box center [632, 267] width 50 height 21
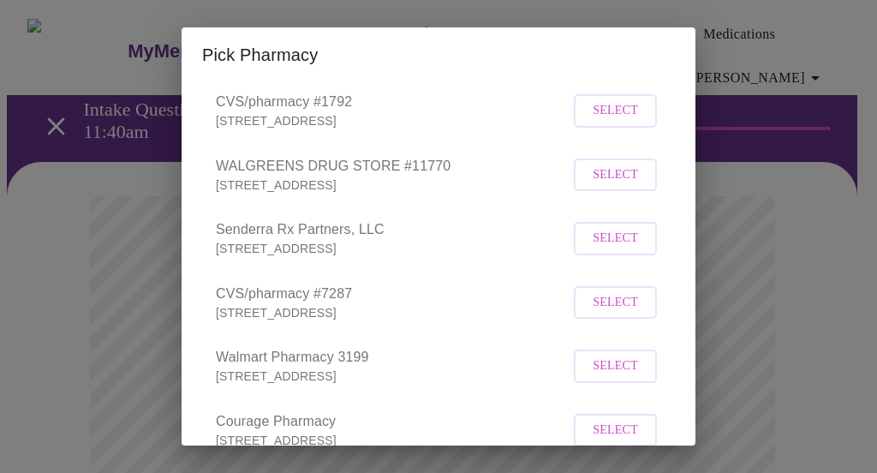
scroll to position [435, 0]
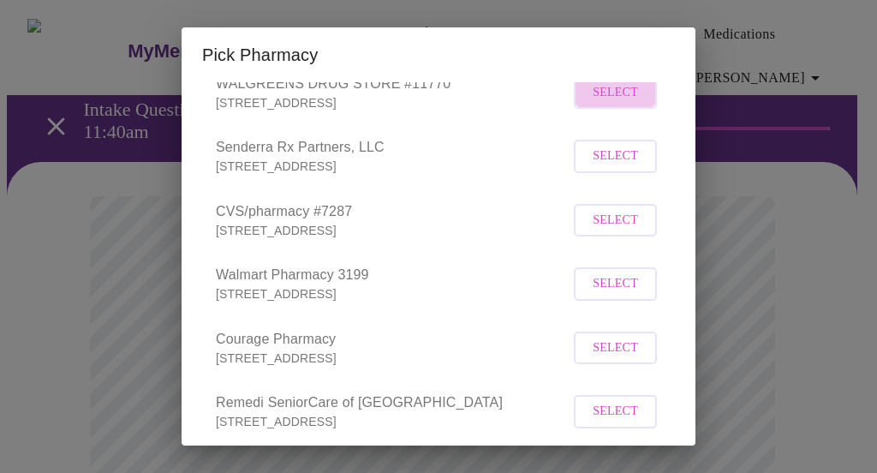
click at [641, 110] on button "Select" at bounding box center [615, 92] width 83 height 33
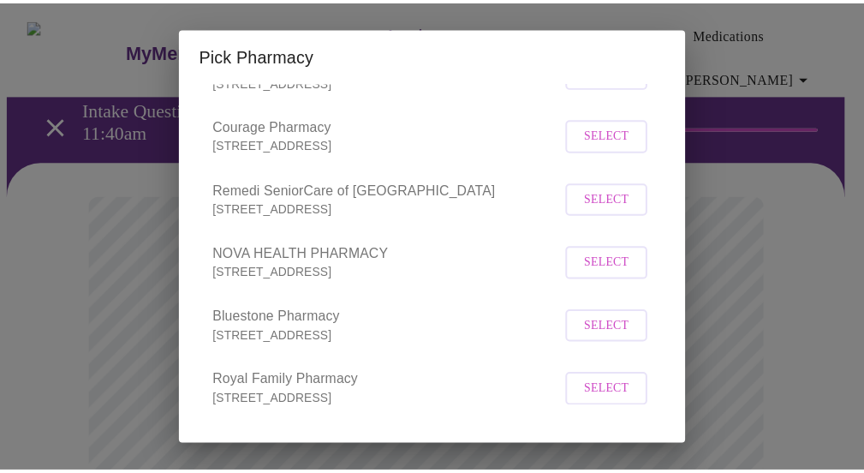
scroll to position [734, 0]
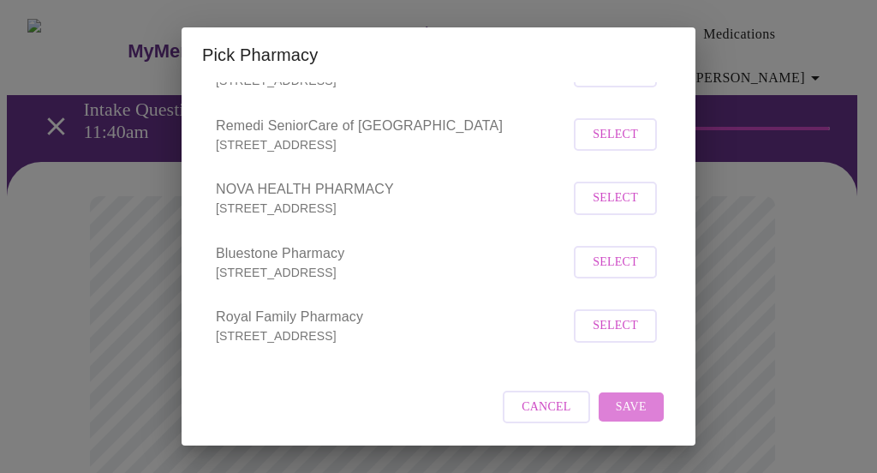
click at [627, 405] on span "Save" at bounding box center [631, 407] width 31 height 21
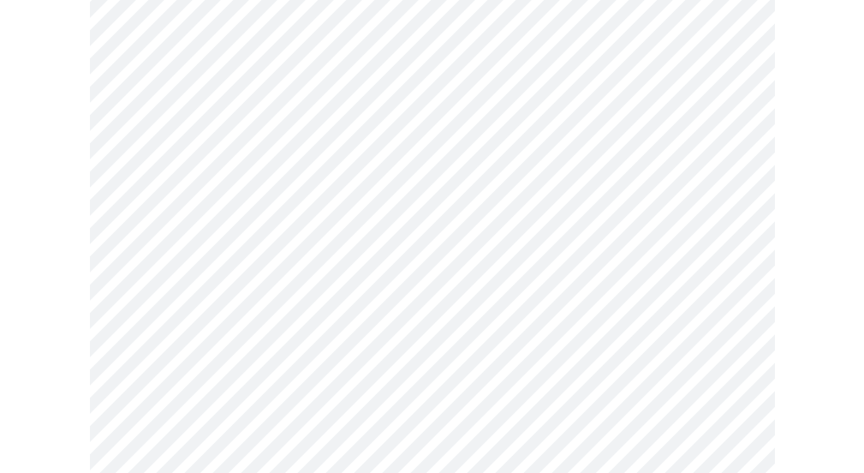
scroll to position [840, 0]
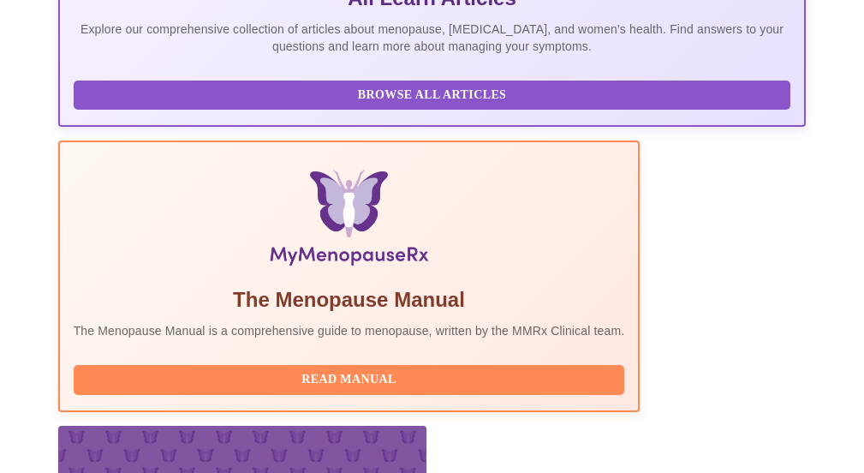
scroll to position [562, 0]
